Goal: Task Accomplishment & Management: Manage account settings

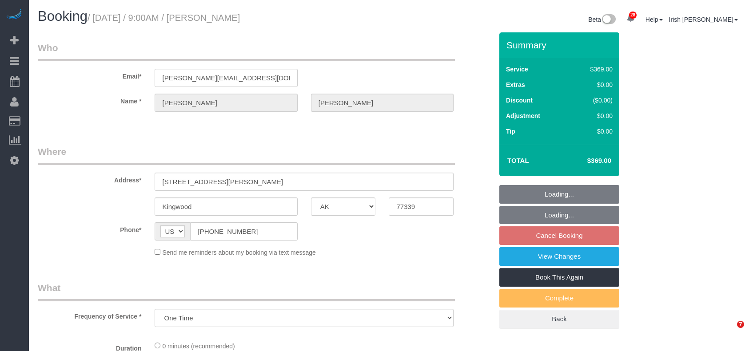
select select "[GEOGRAPHIC_DATA]"
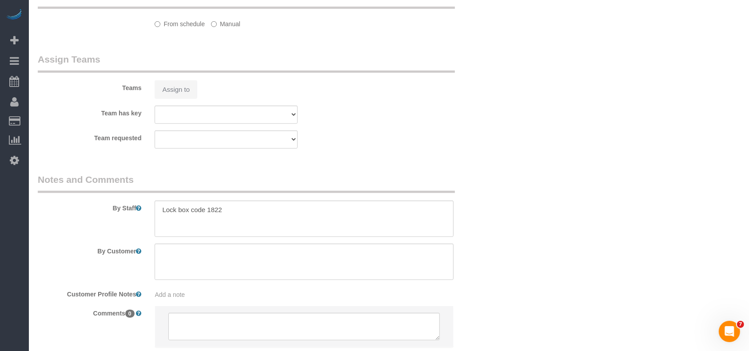
scroll to position [821, 0]
select select "3"
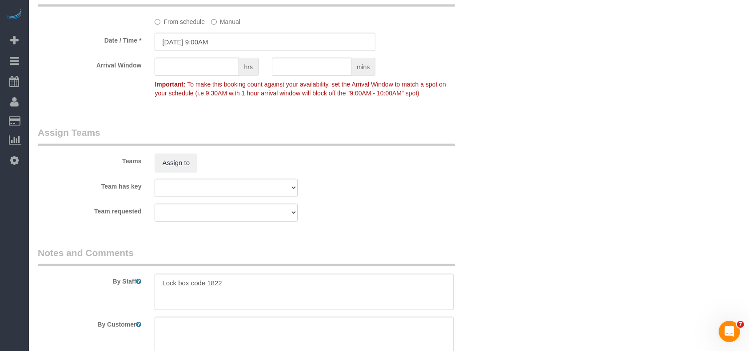
select select "object:11147"
click at [251, 206] on select "Test team" at bounding box center [226, 213] width 143 height 18
drag, startPoint x: 256, startPoint y: 288, endPoint x: 259, endPoint y: 282, distance: 7.0
click at [256, 288] on textarea at bounding box center [304, 292] width 299 height 36
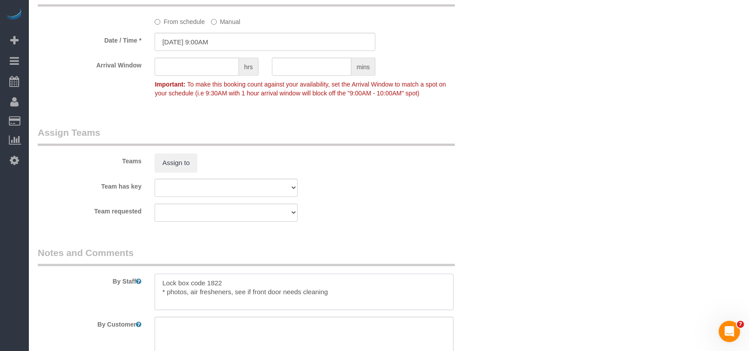
click at [159, 282] on textarea at bounding box center [304, 292] width 299 height 36
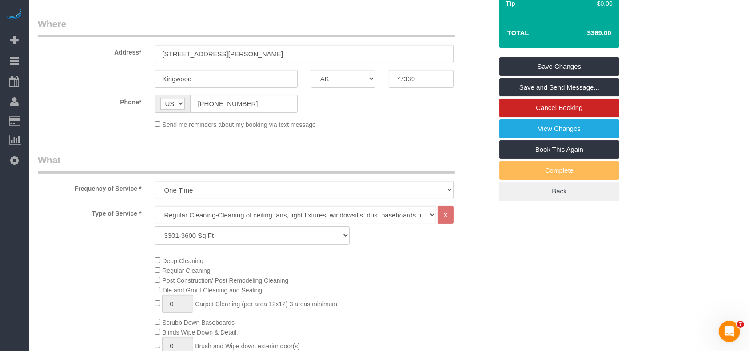
scroll to position [110, 0]
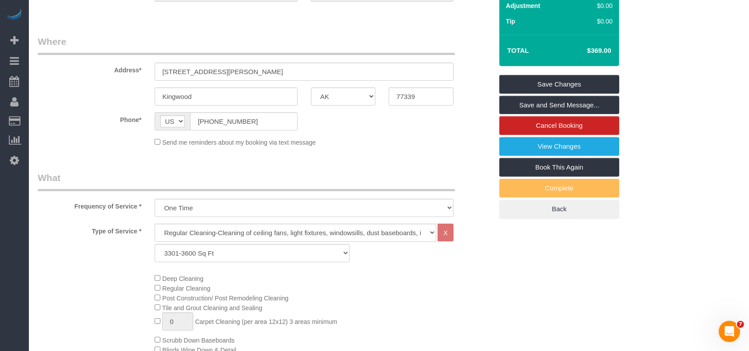
type textarea "* Lock box code 1822 * photos, air fresheners, see if front door needs cleaning"
click at [541, 80] on link "Save Changes" at bounding box center [559, 84] width 120 height 19
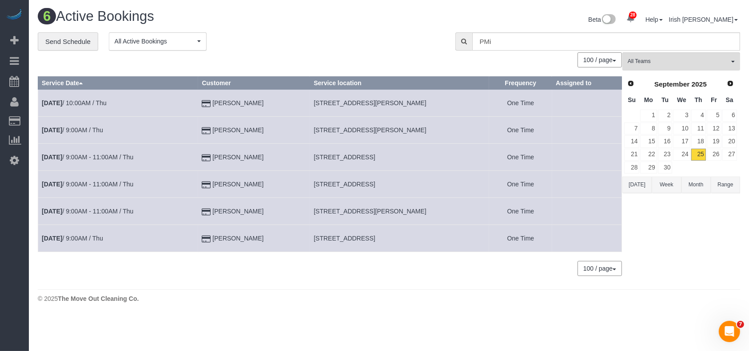
scroll to position [0, 0]
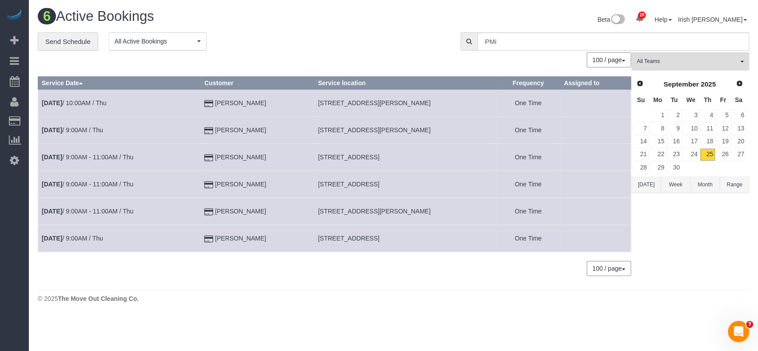
click at [649, 185] on button "[DATE]" at bounding box center [646, 185] width 29 height 16
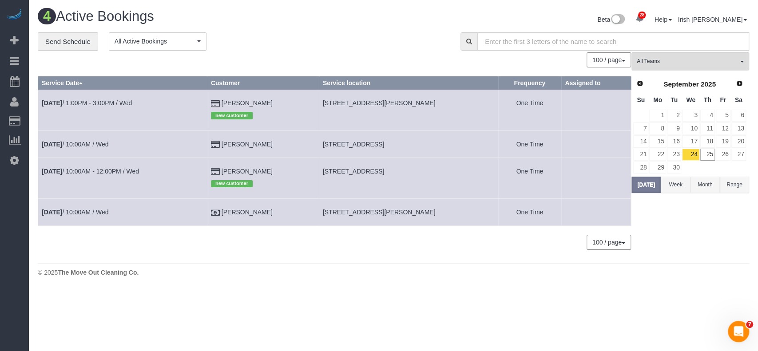
click at [88, 97] on td "[DATE] 1:00PM - 3:00PM / Wed" at bounding box center [122, 110] width 169 height 41
click at [85, 100] on link "[DATE] 1:00PM - 3:00PM / Wed" at bounding box center [87, 103] width 90 height 7
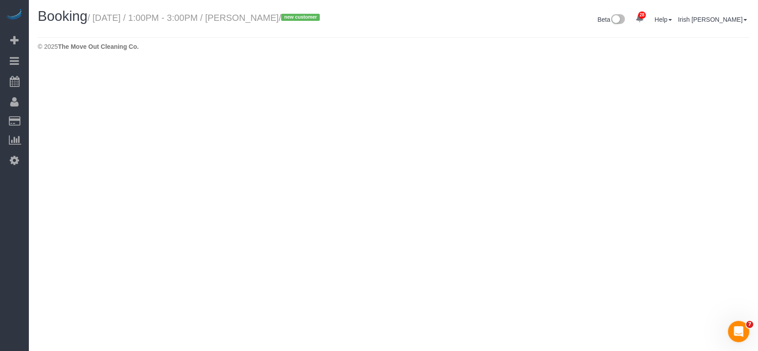
select select "[GEOGRAPHIC_DATA]"
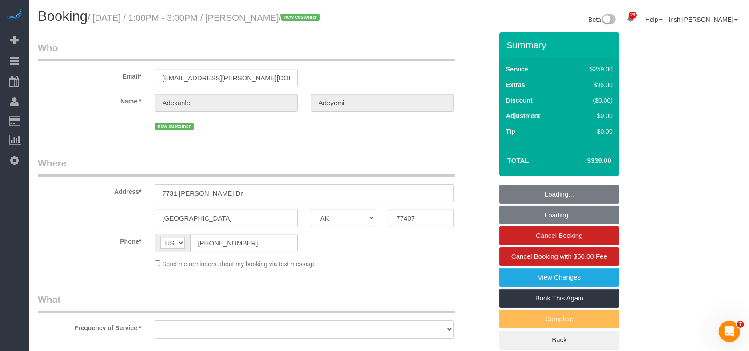
select select "string:fspay-9ce46e56-57ce-4607-b13a-6909b415b48b"
select select "object:11683"
select select "3"
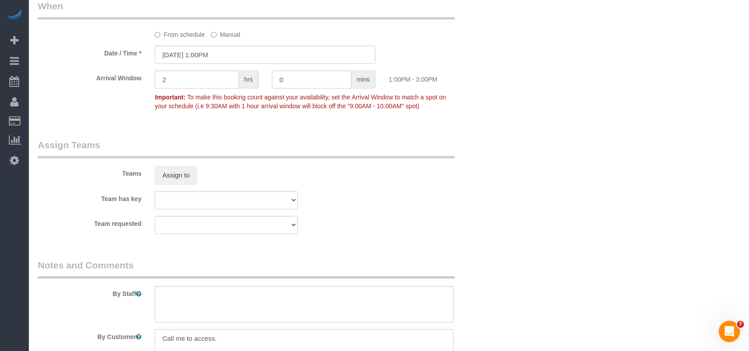
scroll to position [889, 0]
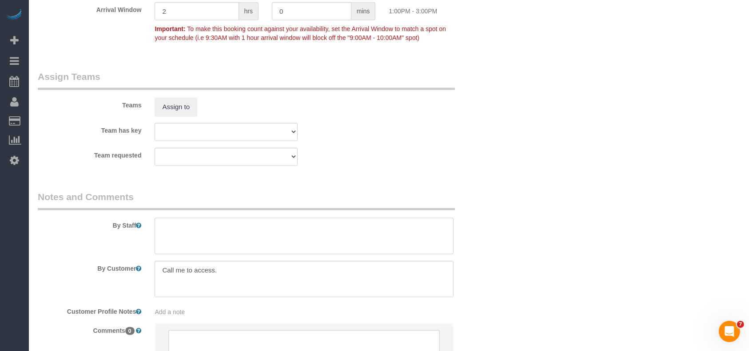
click at [228, 245] on textarea at bounding box center [304, 236] width 299 height 36
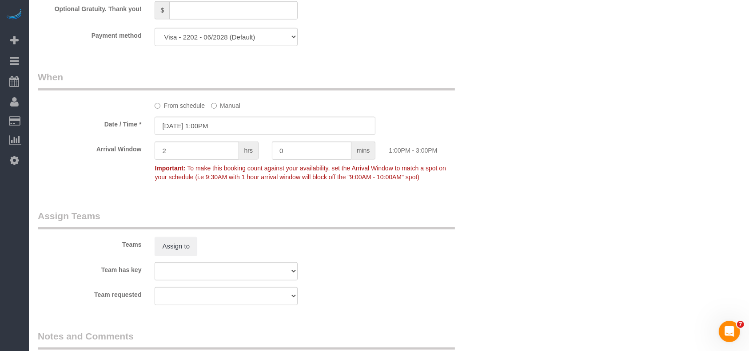
scroll to position [829, 0]
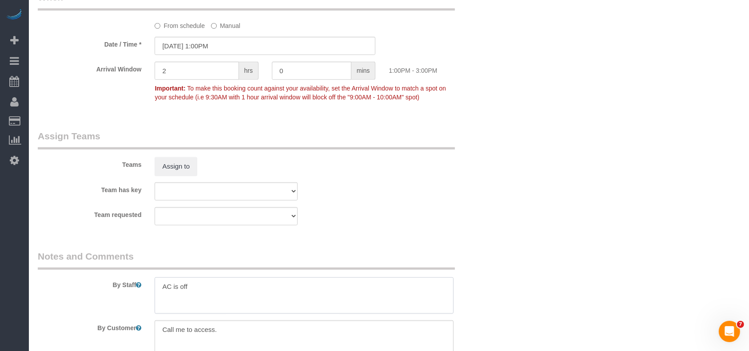
type textarea "AC is off"
click at [199, 54] on input "[DATE] 1:00PM" at bounding box center [265, 46] width 221 height 18
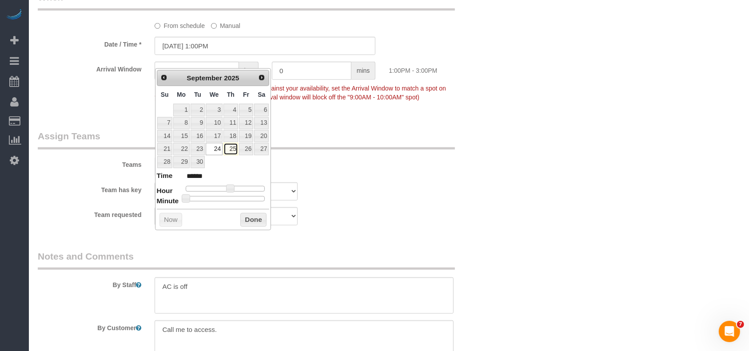
click at [235, 148] on link "25" at bounding box center [230, 149] width 15 height 12
type input "[DATE] 1:00PM"
click at [255, 222] on button "Done" at bounding box center [253, 220] width 26 height 14
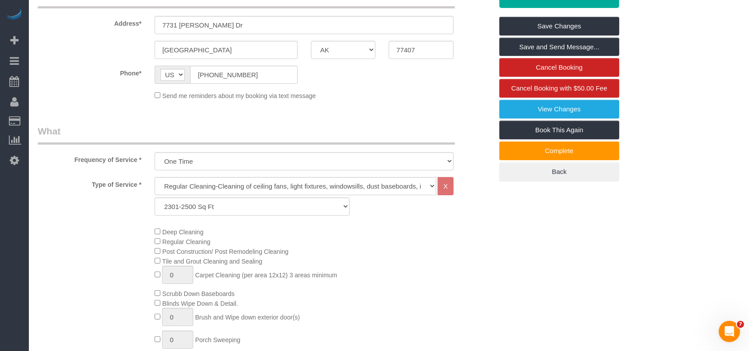
scroll to position [59, 0]
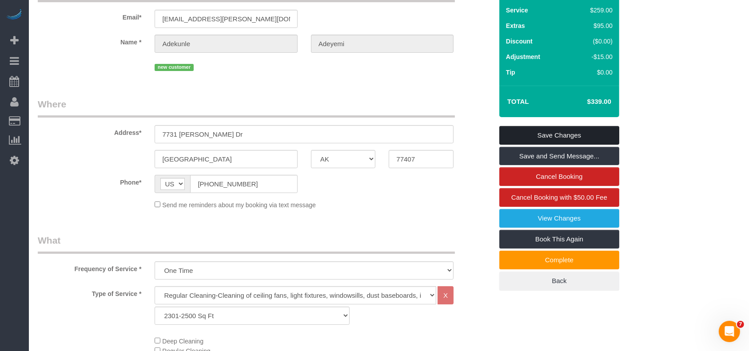
click at [563, 144] on link "Save Changes" at bounding box center [559, 135] width 120 height 19
